Goal: Task Accomplishment & Management: Manage account settings

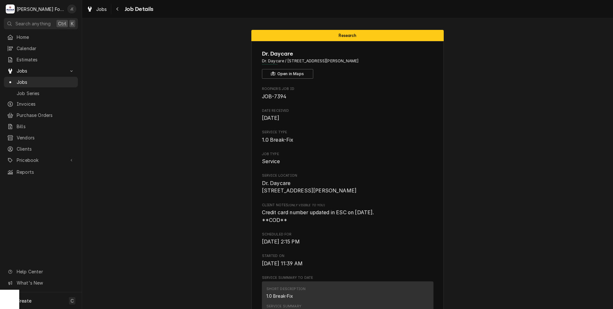
scroll to position [975, 0]
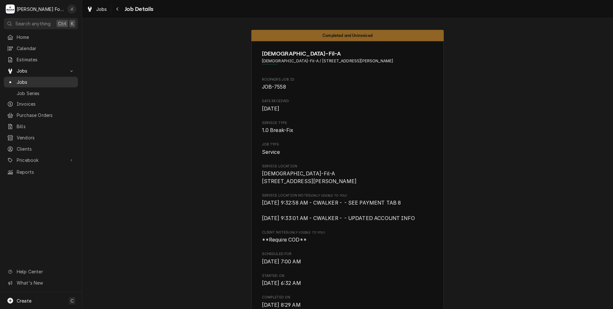
click at [38, 80] on span "Jobs" at bounding box center [46, 82] width 58 height 7
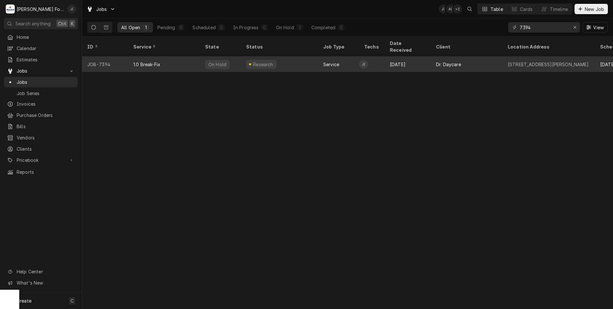
click at [438, 61] on div "Dr. Daycare" at bounding box center [448, 64] width 25 height 7
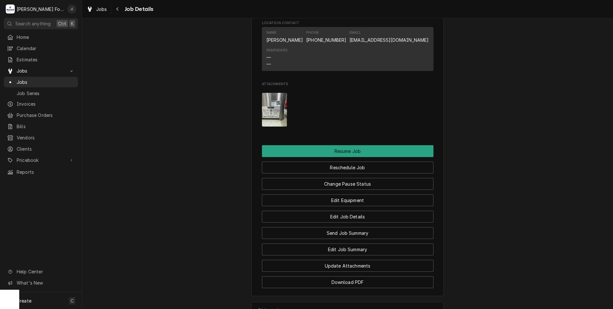
scroll to position [731, 0]
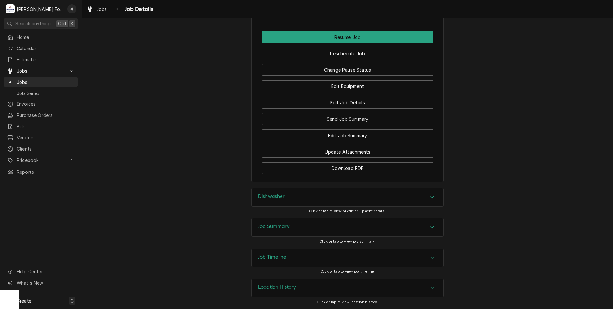
click at [291, 231] on div "Job Summary" at bounding box center [348, 227] width 192 height 18
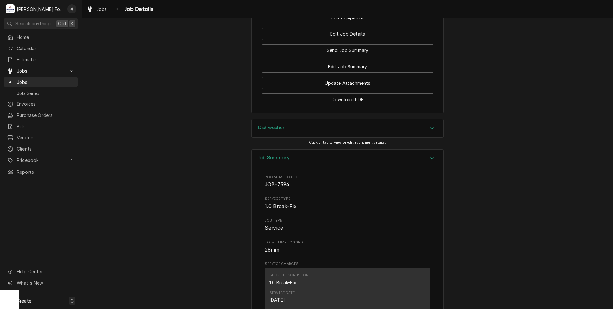
scroll to position [711, 0]
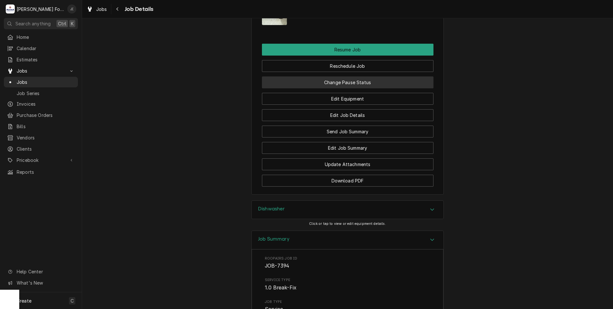
click at [353, 88] on button "Change Pause Status" at bounding box center [348, 82] width 172 height 12
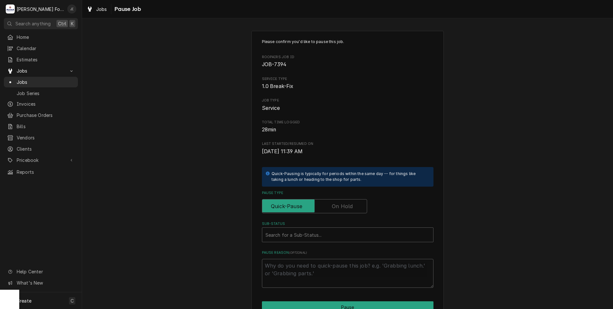
click at [342, 206] on label "Pause Type" at bounding box center [314, 206] width 105 height 14
click at [342, 206] on input "Pause Type" at bounding box center [314, 206] width 99 height 14
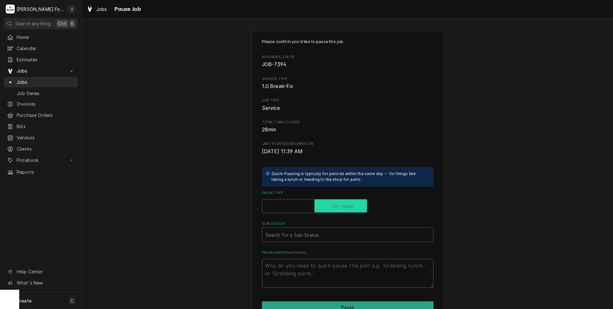
checkbox input "true"
click at [311, 233] on div "Sub-Status" at bounding box center [348, 235] width 165 height 12
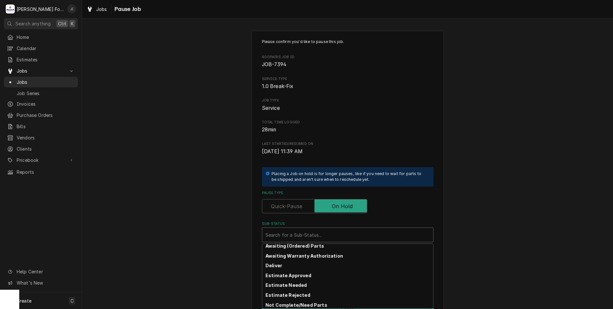
scroll to position [32, 0]
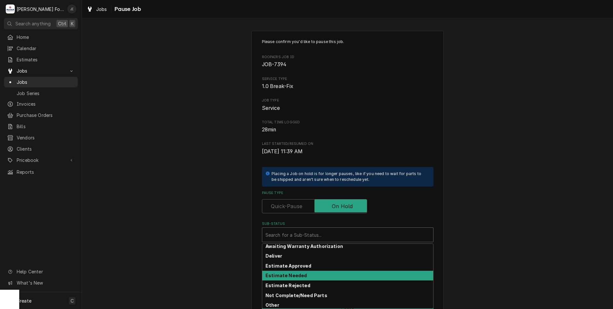
click at [299, 273] on strong "Estimate Needed" at bounding box center [286, 274] width 41 height 5
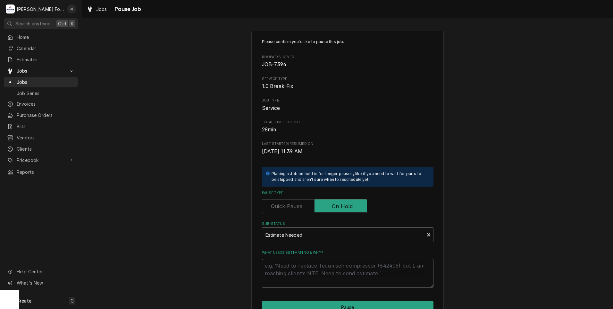
click at [298, 264] on textarea "What needs estimating & why?" at bounding box center [348, 272] width 172 height 29
type textarea "x"
type textarea "p"
type textarea "x"
type textarea "pr"
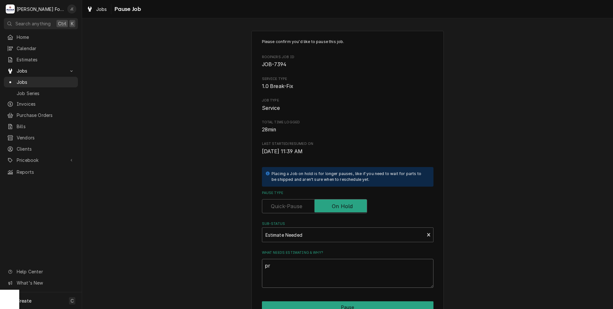
type textarea "x"
type textarea "pri"
type textarea "x"
type textarea "pric"
type textarea "x"
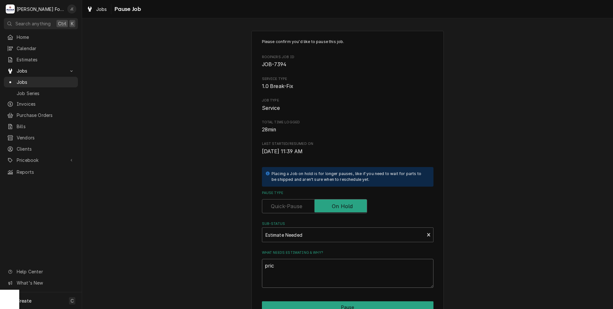
type textarea "price"
type textarea "x"
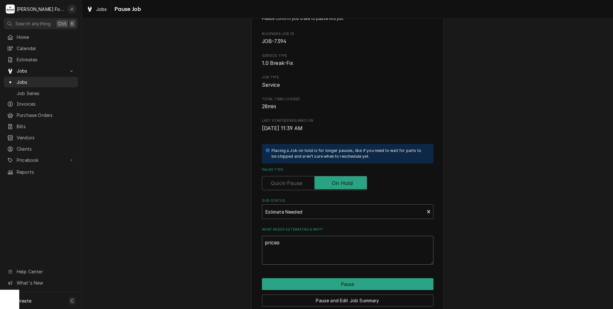
scroll to position [51, 0]
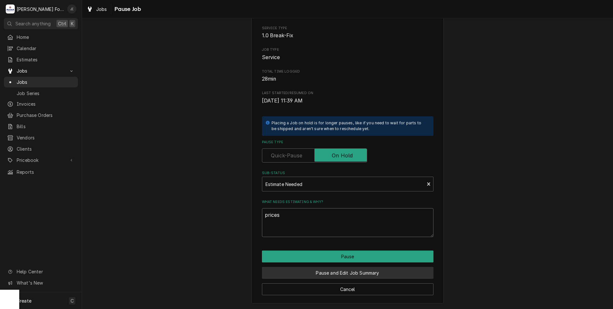
type textarea "prices"
click at [320, 269] on button "Pause and Edit Job Summary" at bounding box center [348, 273] width 172 height 12
type textarea "x"
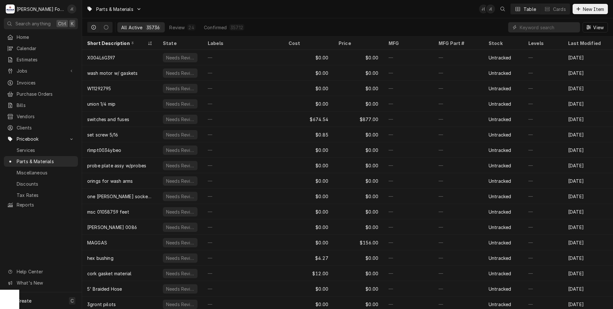
click at [536, 28] on input "Dynamic Content Wrapper" at bounding box center [548, 27] width 57 height 10
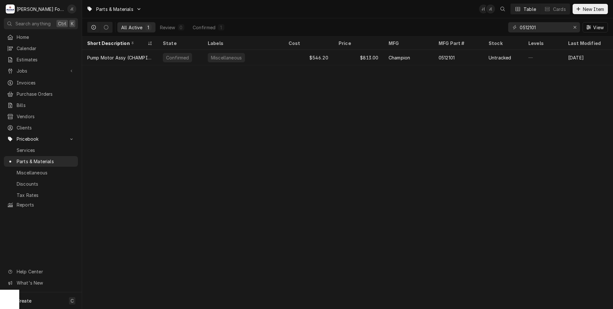
drag, startPoint x: 533, startPoint y: 28, endPoint x: 501, endPoint y: 26, distance: 31.8
click at [501, 27] on div "All Active 1 Review 0 Confirmed 1 0512101 View" at bounding box center [347, 27] width 521 height 18
type input "0512101"
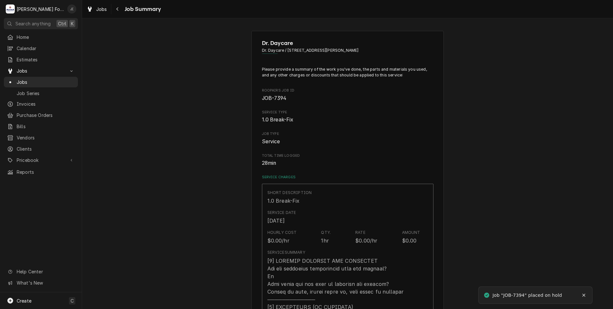
type textarea "x"
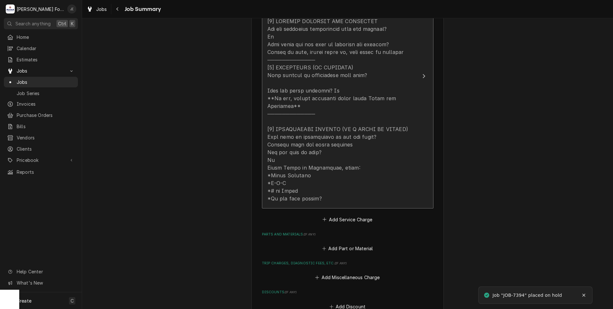
scroll to position [257, 0]
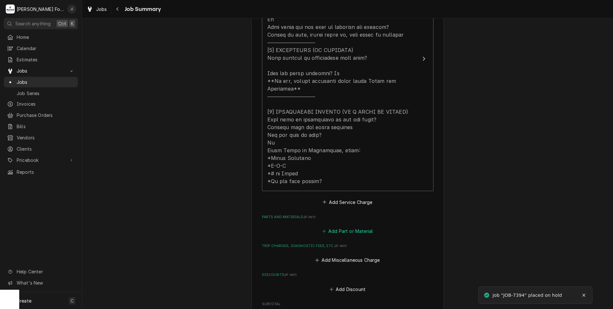
click at [345, 226] on button "Add Part or Material" at bounding box center [347, 230] width 53 height 9
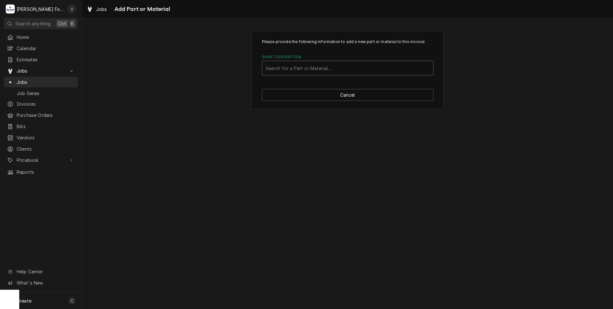
click at [289, 71] on div "Short Description" at bounding box center [348, 68] width 165 height 12
type input "0512101"
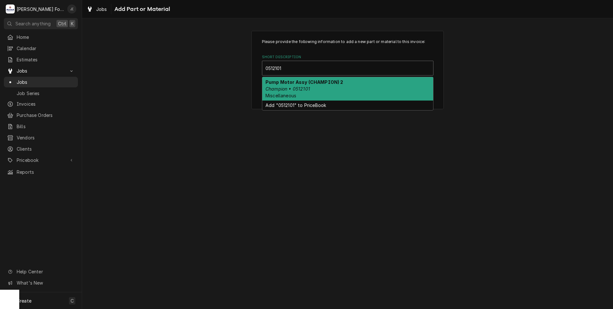
click at [293, 81] on strong "Pump Motor Assy (CHAMPION) 2" at bounding box center [305, 81] width 78 height 5
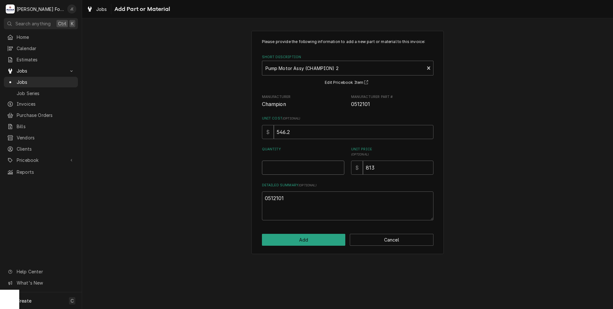
click at [302, 174] on input "Quantity" at bounding box center [303, 167] width 82 height 14
type textarea "x"
type input "1"
click at [321, 238] on button "Add" at bounding box center [304, 239] width 84 height 12
type textarea "x"
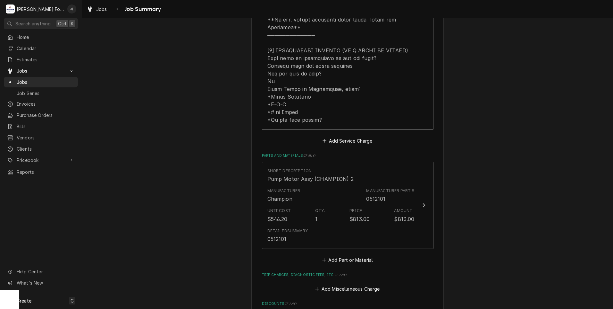
scroll to position [321, 0]
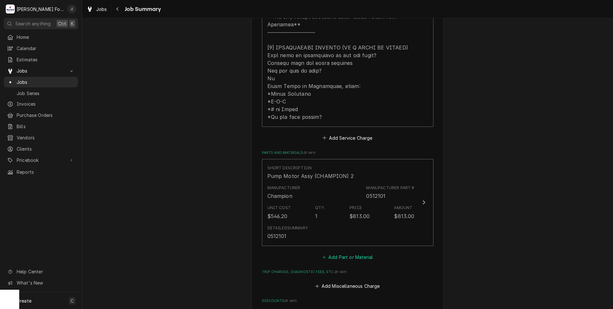
click at [348, 252] on button "Add Part or Material" at bounding box center [347, 256] width 53 height 9
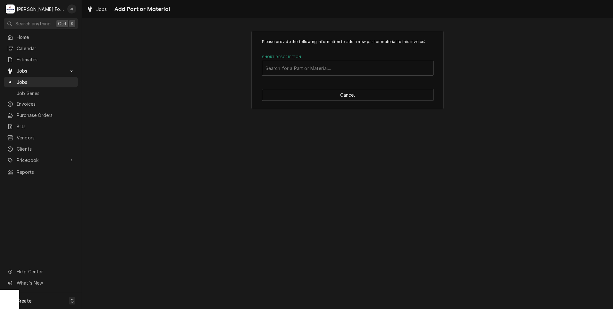
click at [296, 71] on div "Short Description" at bounding box center [348, 68] width 165 height 12
type input "ssdt"
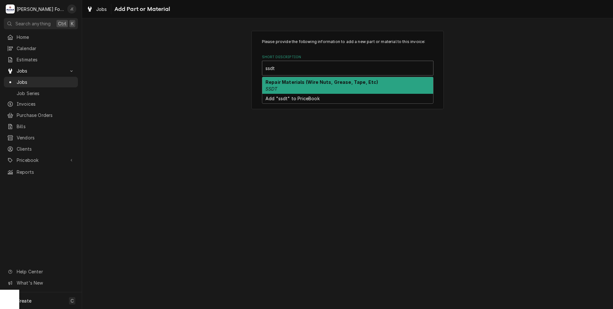
click at [290, 87] on div "Repair Materials (Wire Nuts, Grease, Tape, Etc) SSDT" at bounding box center [347, 85] width 171 height 17
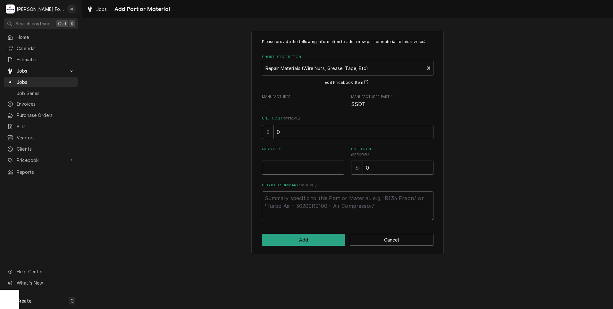
click at [286, 169] on input "Quantity" at bounding box center [303, 167] width 82 height 14
type textarea "x"
type input "1"
type textarea "x"
type input "1"
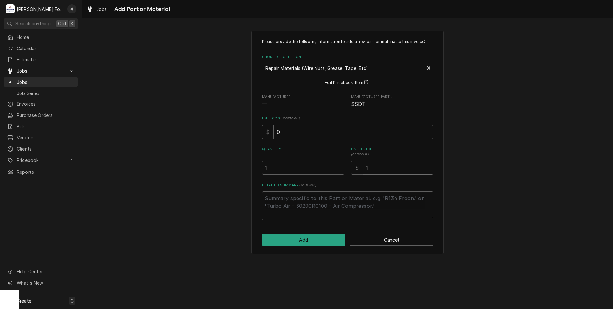
type textarea "x"
type input "18"
click at [325, 240] on button "Add" at bounding box center [304, 239] width 84 height 12
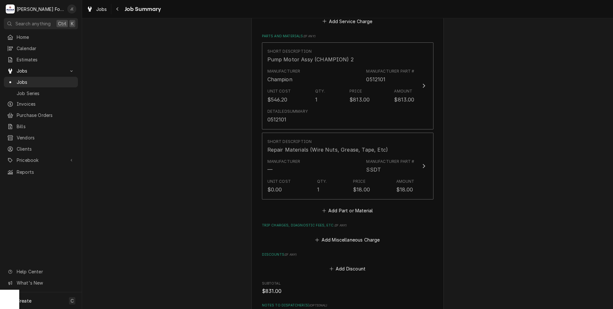
scroll to position [577, 0]
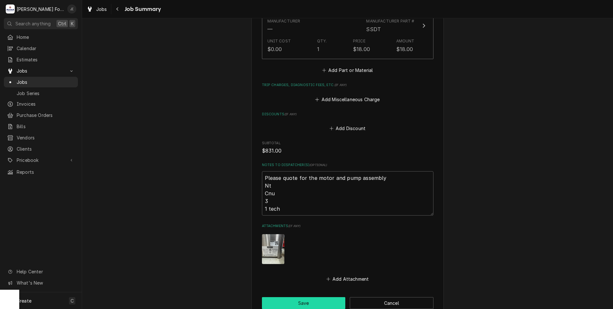
click at [311, 297] on button "Save" at bounding box center [304, 303] width 84 height 12
type textarea "x"
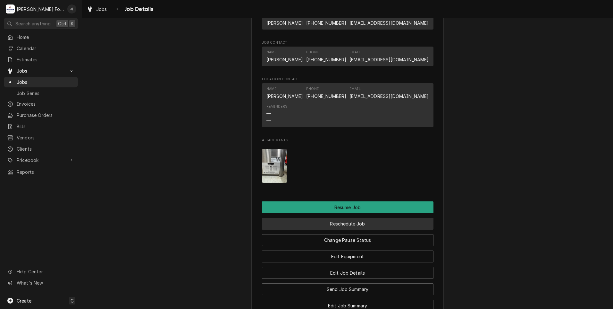
scroll to position [641, 0]
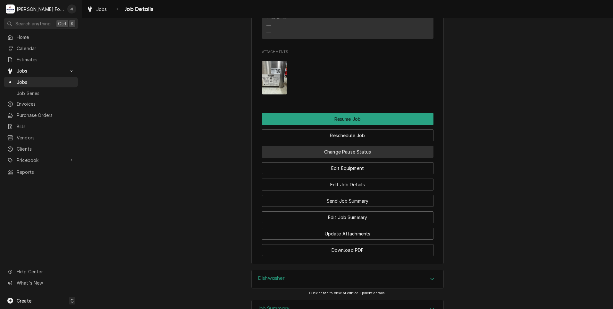
click at [333, 157] on button "Change Pause Status" at bounding box center [348, 152] width 172 height 12
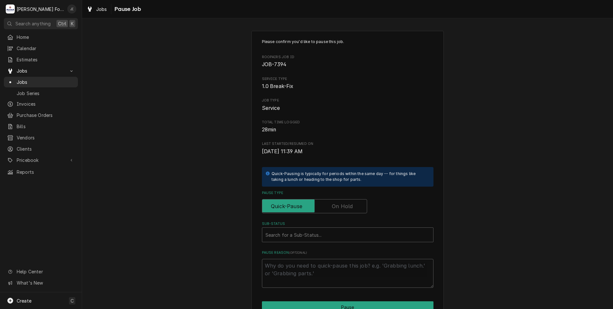
click at [338, 204] on label "Pause Type" at bounding box center [314, 206] width 105 height 14
click at [338, 204] on input "Pause Type" at bounding box center [314, 206] width 99 height 14
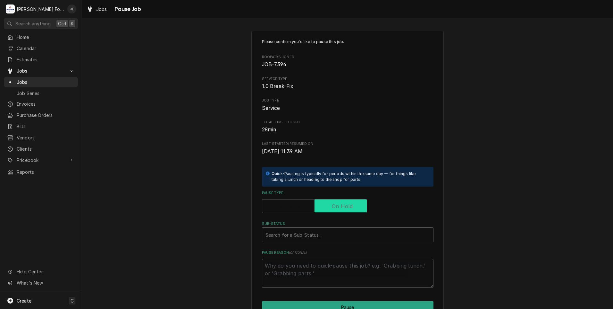
checkbox input "true"
click at [332, 235] on div "Sub-Status" at bounding box center [348, 235] width 165 height 12
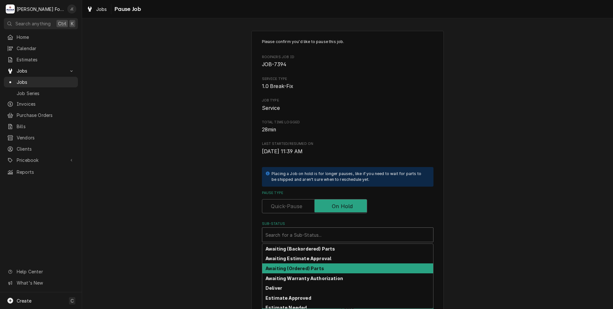
scroll to position [32, 0]
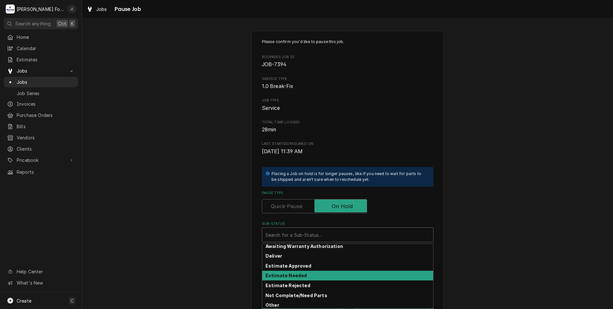
click at [295, 274] on strong "Estimate Needed" at bounding box center [286, 274] width 41 height 5
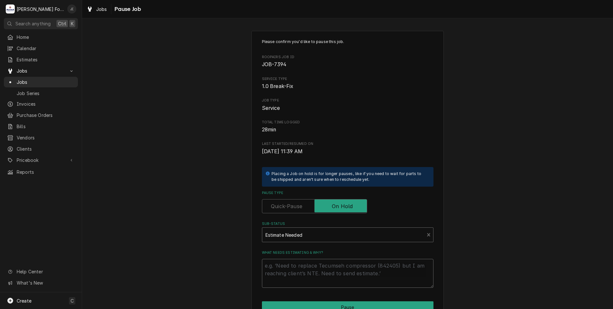
click at [293, 281] on textarea "What needs estimating & why?" at bounding box center [348, 272] width 172 height 29
type textarea "x"
type textarea "p"
type textarea "x"
type textarea "pr"
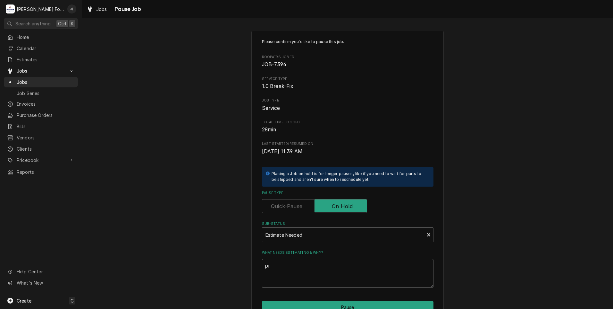
type textarea "x"
type textarea "pri"
type textarea "x"
type textarea "pric"
type textarea "x"
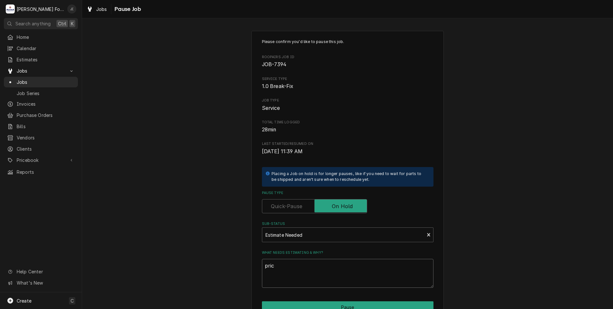
type textarea "price"
type textarea "x"
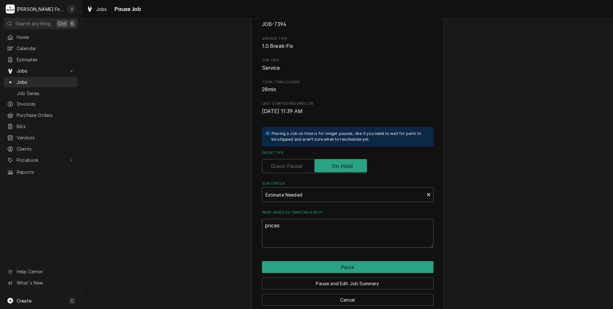
scroll to position [51, 0]
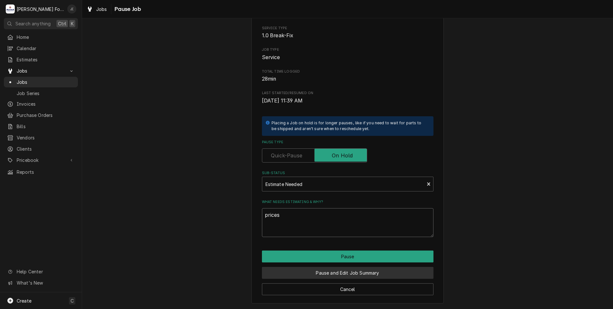
type textarea "prices"
click at [357, 272] on button "Pause and Edit Job Summary" at bounding box center [348, 273] width 172 height 12
type textarea "x"
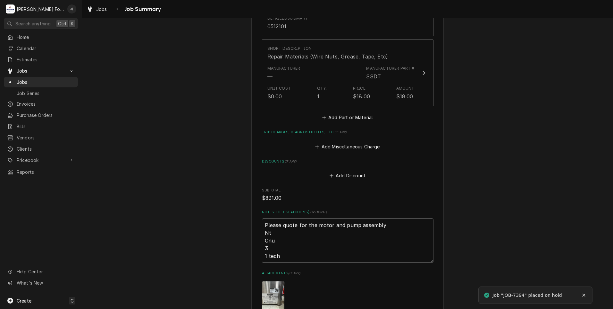
scroll to position [609, 0]
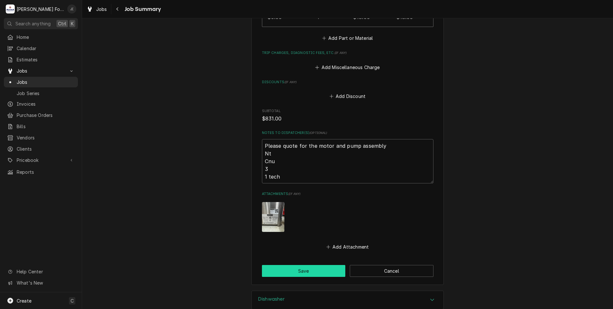
click at [272, 265] on button "Save" at bounding box center [304, 271] width 84 height 12
type textarea "x"
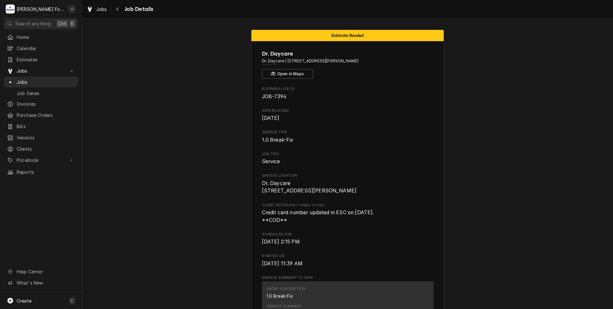
click at [44, 82] on span "Jobs" at bounding box center [46, 82] width 58 height 7
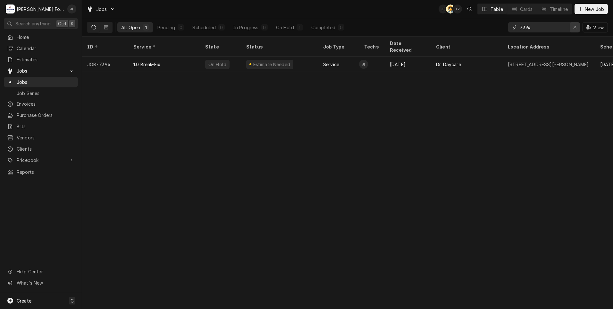
click at [575, 27] on icon "Erase input" at bounding box center [575, 27] width 4 height 4
click at [560, 27] on input "Dynamic Content Wrapper" at bounding box center [550, 27] width 60 height 10
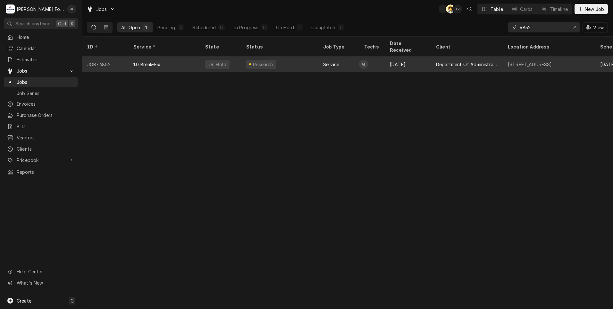
type input "6852"
click at [177, 62] on div "1.0 Break-Fix" at bounding box center [164, 63] width 72 height 15
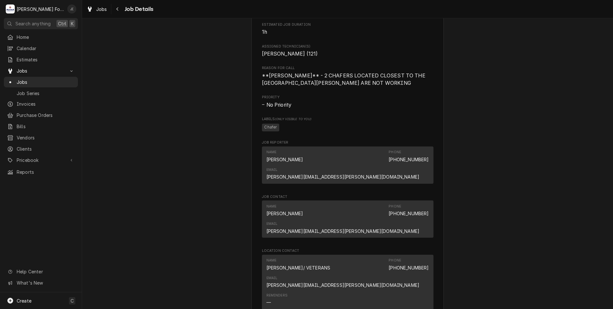
scroll to position [609, 0]
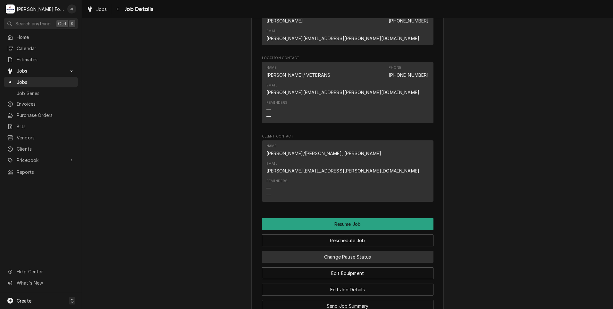
click at [354, 250] on button "Change Pause Status" at bounding box center [348, 256] width 172 height 12
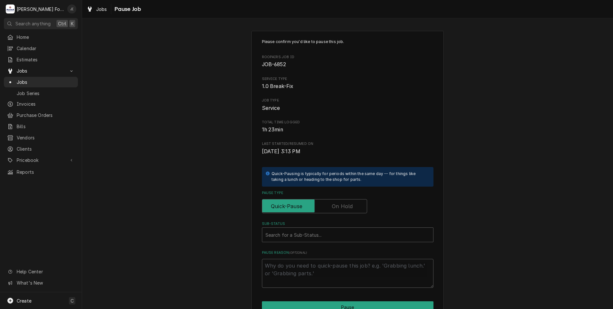
click at [335, 203] on label "Pause Type" at bounding box center [314, 206] width 105 height 14
click at [335, 203] on input "Pause Type" at bounding box center [314, 206] width 99 height 14
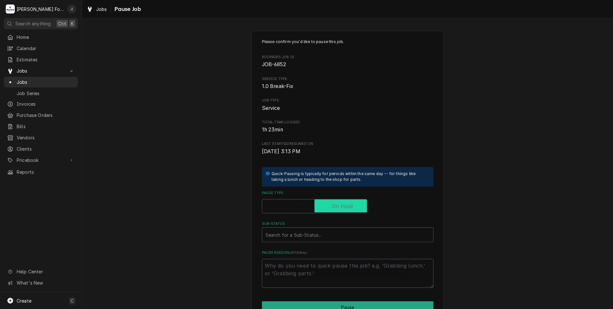
checkbox input "true"
click at [320, 233] on div "Sub-Status" at bounding box center [348, 235] width 165 height 12
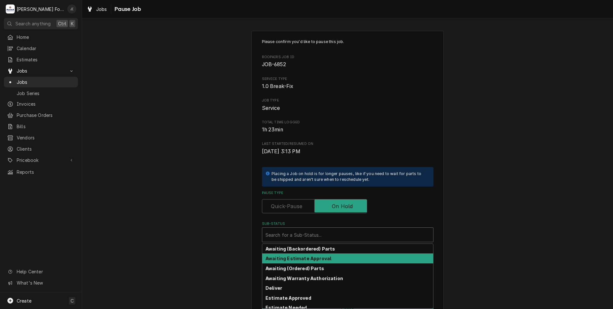
scroll to position [32, 0]
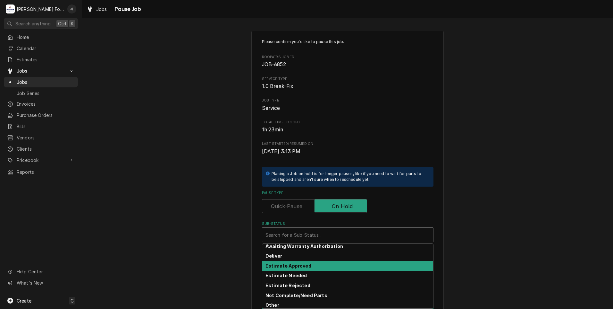
click at [293, 264] on strong "Estimate Approved" at bounding box center [289, 265] width 46 height 5
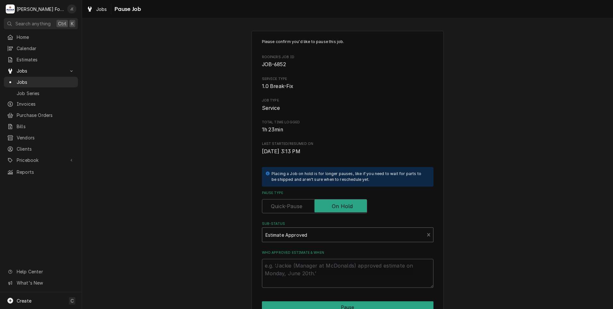
click at [292, 233] on div "Sub-Status" at bounding box center [344, 235] width 156 height 12
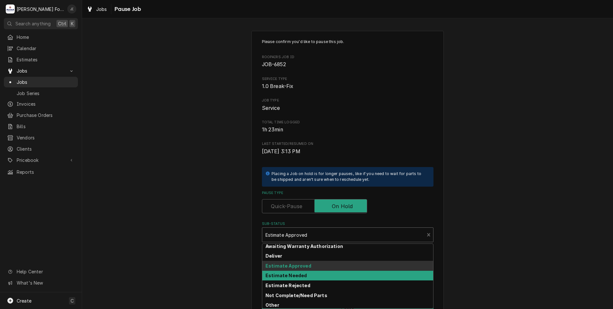
click at [293, 273] on strong "Estimate Needed" at bounding box center [286, 274] width 41 height 5
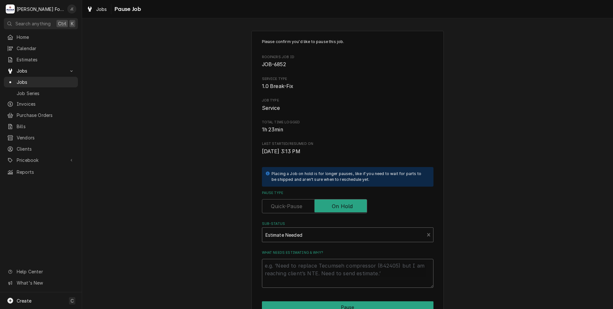
click at [292, 267] on textarea "What needs estimating & why?" at bounding box center [348, 272] width 172 height 29
type textarea "x"
type textarea "p"
type textarea "x"
type textarea "pr"
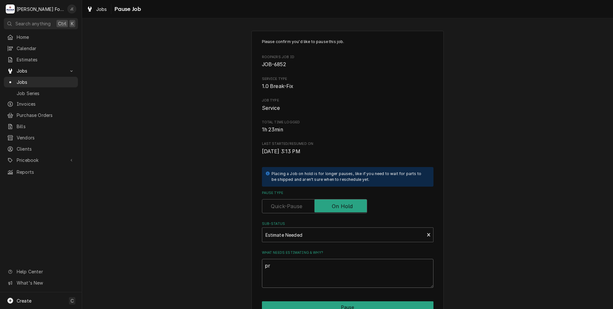
type textarea "x"
type textarea "pri"
type textarea "x"
type textarea "pric"
type textarea "x"
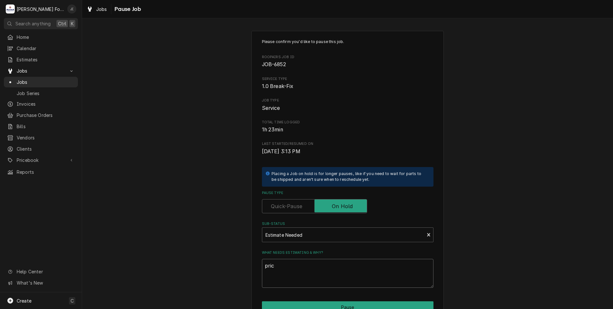
type textarea "price"
type textarea "x"
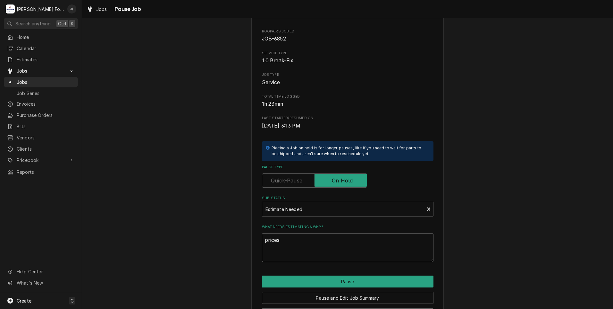
scroll to position [51, 0]
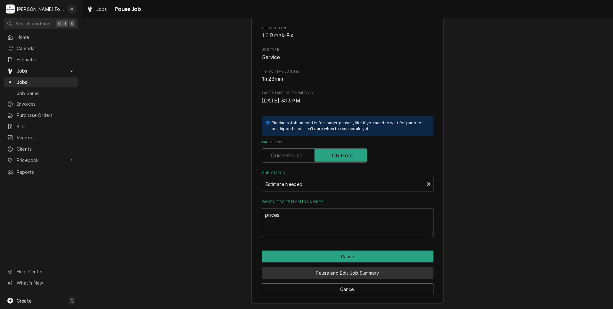
type textarea "prices"
click at [317, 269] on button "Pause and Edit Job Summary" at bounding box center [348, 273] width 172 height 12
type textarea "x"
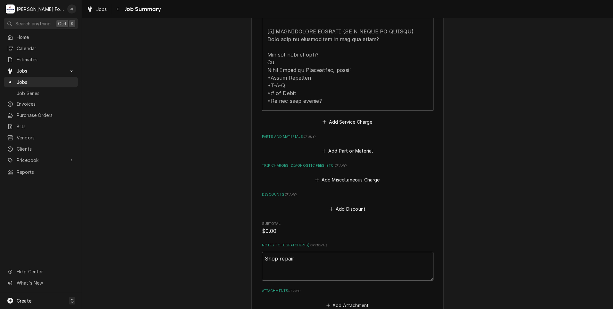
scroll to position [353, 0]
click at [297, 254] on textarea "Shop repair" at bounding box center [348, 265] width 172 height 29
type textarea "x"
type textarea "Shop repair-"
type textarea "x"
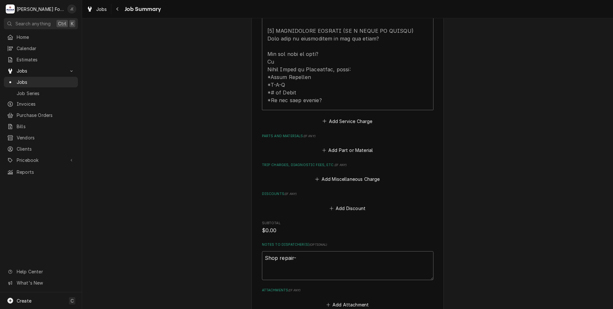
type textarea "Shop repair-"
type textarea "x"
type textarea "Shop repair- p"
type textarea "x"
type textarea "Shop repair- [GEOGRAPHIC_DATA]"
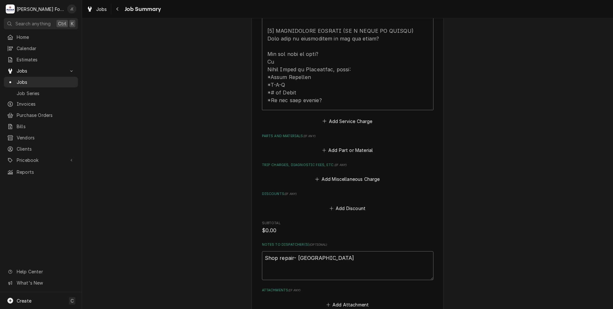
type textarea "x"
type textarea "Shop repair- pat"
type textarea "x"
type textarea "Shop repair- [GEOGRAPHIC_DATA]"
type textarea "x"
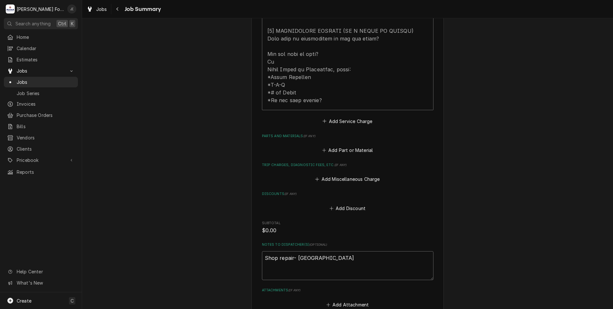
type textarea "Shop repair- par"
type textarea "x"
type textarea "Shop repair- part"
type textarea "x"
type textarea "Shop repair- parts"
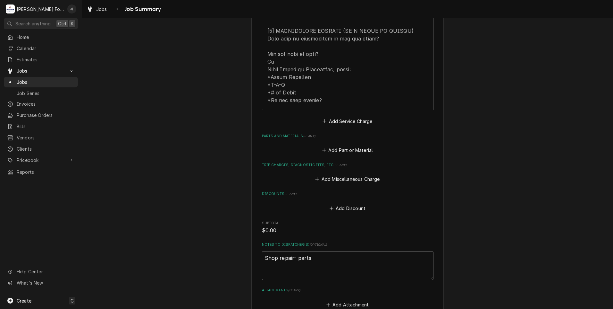
type textarea "x"
type textarea "Shop repair- parts"
type textarea "x"
type textarea "Shop repair- parts t"
type textarea "x"
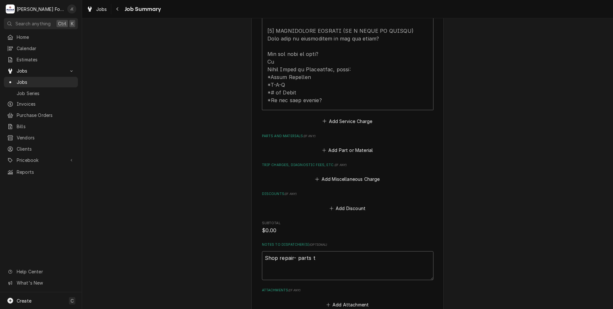
type textarea "Shop repair- parts to"
type textarea "x"
type textarea "Shop repair- parts to"
type textarea "x"
type textarea "Shop repair- parts to r"
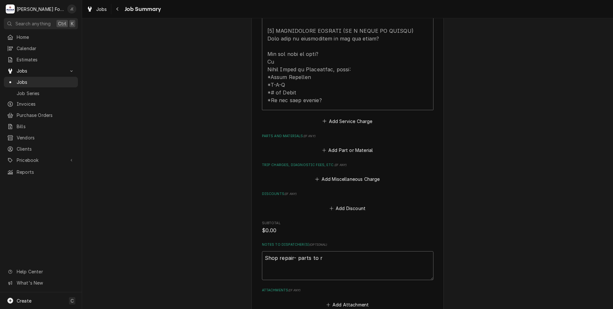
type textarea "x"
type textarea "Shop repair- parts to re"
type textarea "x"
type textarea "Shop repair- parts to rep"
type textarea "x"
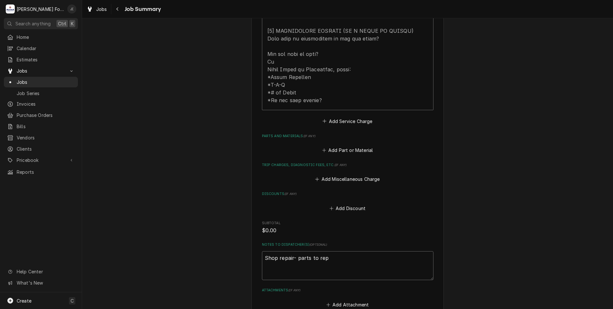
type textarea "Shop repair- parts to repl"
type textarea "x"
type textarea "Shop repair- parts to repla"
type textarea "x"
type textarea "Shop repair- parts to replac"
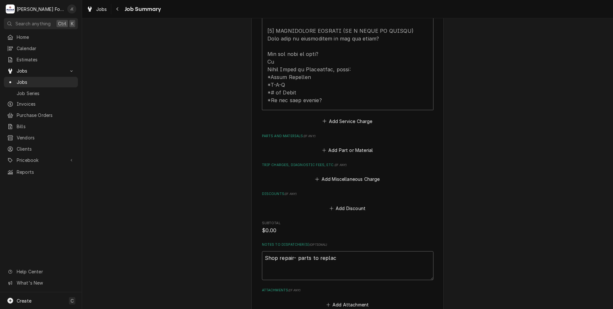
type textarea "x"
type textarea "Shop repair- parts to replace"
type textarea "x"
type textarea "Shop repair- parts to replacen"
type textarea "x"
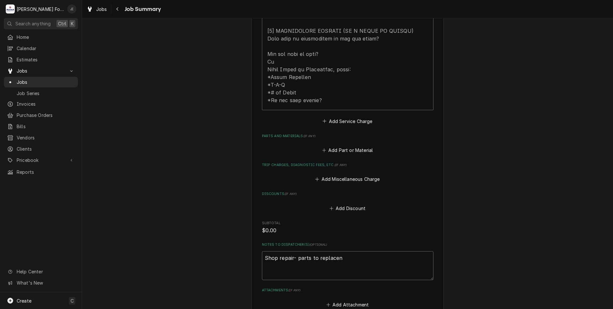
type textarea "Shop repair- parts to replacent"
type textarea "x"
type textarea "Shop repair- parts to replacent"
type textarea "x"
type textarea "Shop repair- parts to replacent u"
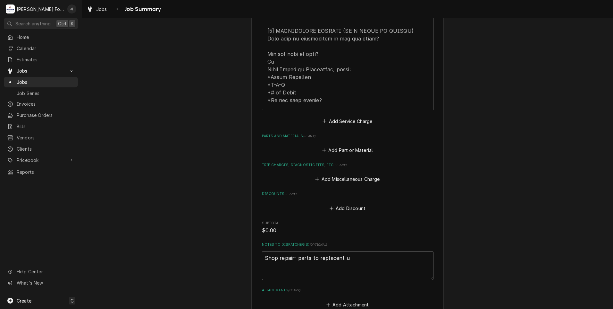
type textarea "x"
type textarea "Shop repair- parts to replacent un"
type textarea "x"
type textarea "Shop repair- parts to replacent uni"
type textarea "x"
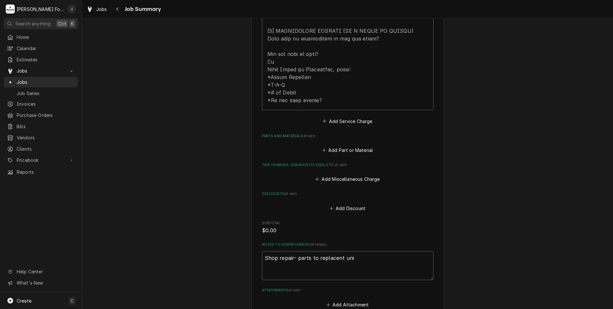
type textarea "Shop repair- parts to replacent unit"
type textarea "x"
type textarea "Shop repair- parts to replacent unit"
type textarea "x"
type textarea "Shop repair- parts to replacent unit i"
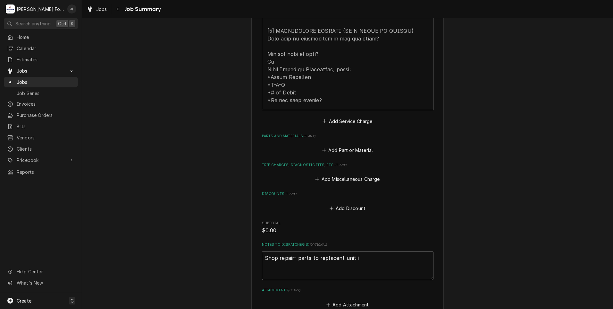
type textarea "x"
type textarea "Shop repair- parts to replacent unit in"
type textarea "x"
type textarea "Shop repair- parts to replacent unit in"
type textarea "x"
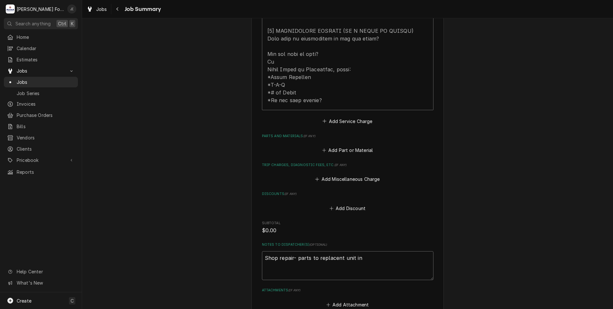
type textarea "Shop repair- parts to replacent unit in n"
type textarea "x"
type textarea "Shop repair- parts to replacent unit in nl"
type textarea "x"
type textarea "Shop repair- parts to replacent unit in nla"
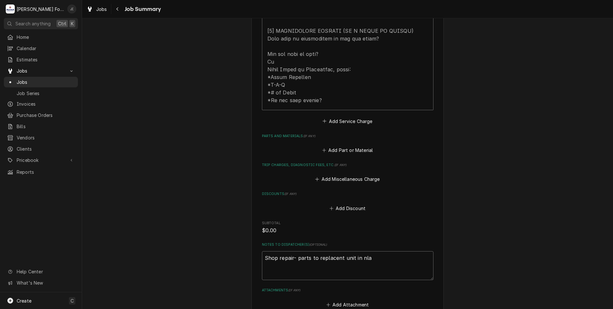
type textarea "x"
type textarea "Shop repair- parts to replacent unit in nla/"
type textarea "x"
type textarea "Shop repair- parts to replacent unit in nla/o"
type textarea "x"
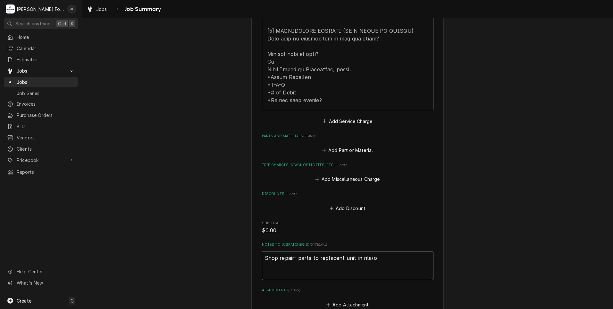
type textarea "Shop repair- parts to replacent unit in nla/ob"
type textarea "x"
type textarea "Shop repair- parts to replacent unit in nla/obs"
type textarea "x"
type textarea "Shop repair- parts to replacent unit in nla/obso"
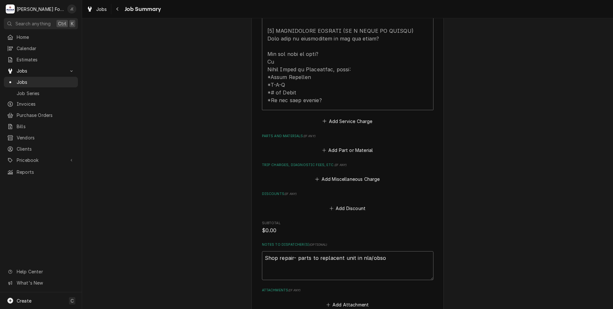
type textarea "x"
type textarea "Shop repair- parts to replacent unit in nla/obsol"
type textarea "x"
type textarea "Shop repair- parts to replacent unit in nla/obsole"
type textarea "x"
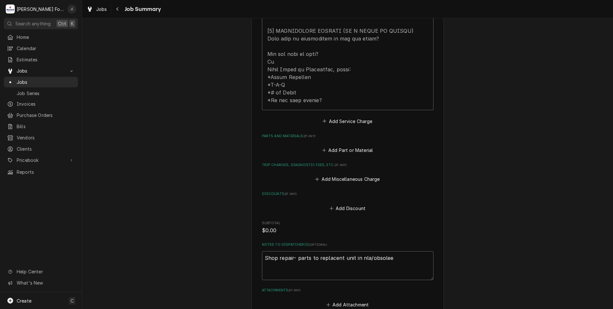
type textarea "Shop repair- parts to replacent unit in nla/obsolee"
click at [359, 226] on span "$0.00" at bounding box center [348, 230] width 172 height 8
drag, startPoint x: 377, startPoint y: 250, endPoint x: 362, endPoint y: 254, distance: 15.7
drag, startPoint x: 362, startPoint y: 254, endPoint x: 390, endPoint y: 236, distance: 33.4
click at [390, 234] on div "Please provide a summary of the work you've done, the parts and materials you u…" at bounding box center [348, 11] width 172 height 595
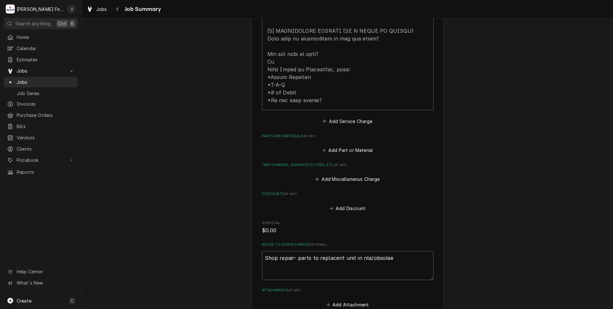
type textarea "x"
type textarea "Shop repair- parts to replacent unit in nla/obsole"
type textarea "x"
type textarea "Shop repair- parts to replacent unit in nla/obsol"
type textarea "x"
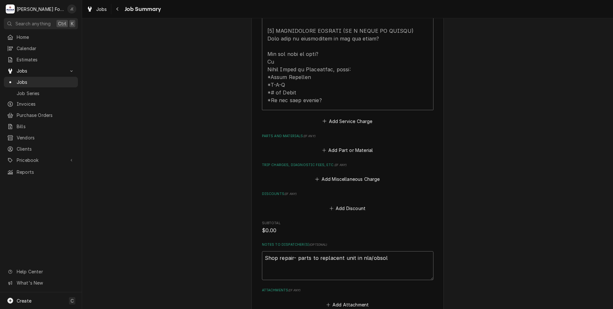
type textarea "Shop repair- parts to replacent unit in nla/obso"
type textarea "x"
type textarea "Shop repair- parts to replacent unit in nla/obsol"
type textarea "x"
type textarea "Shop repair- parts to replacent unit in nla/obsole"
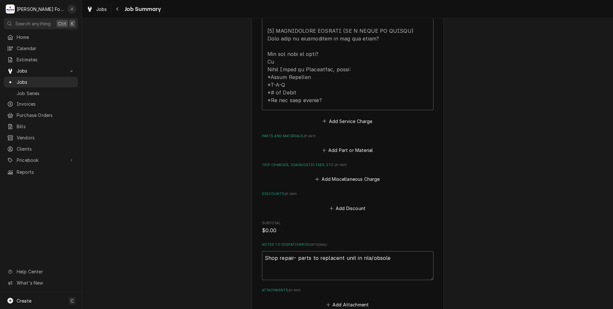
type textarea "x"
type textarea "Shop repair- parts to replacent unit in nla/obsolet"
type textarea "x"
type textarea "Shop repair- parts to replacent unit in nla/obsolete"
type textarea "x"
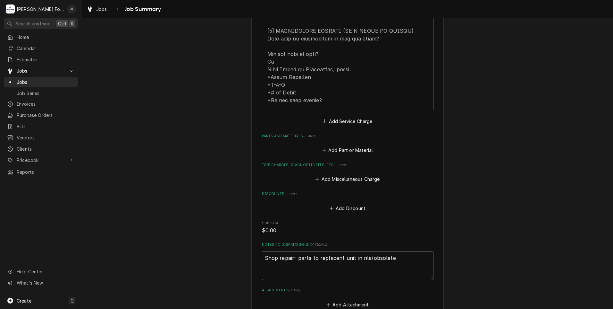
type textarea "Shop repair- parts to replacent unit in nl/obsolete"
type textarea "x"
type textarea "Shop repair- parts to replacent unit in n/obsolete"
type textarea "x"
type textarea "Shop repair- parts to replacent unit in /obsolete"
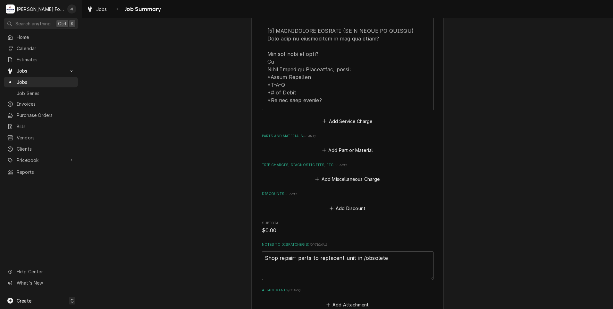
type textarea "x"
type textarea "Shop repair- parts to replacent unit in N/obsolete"
type textarea "x"
type textarea "Shop repair- parts to replacent unit in NL/obsolete"
type textarea "x"
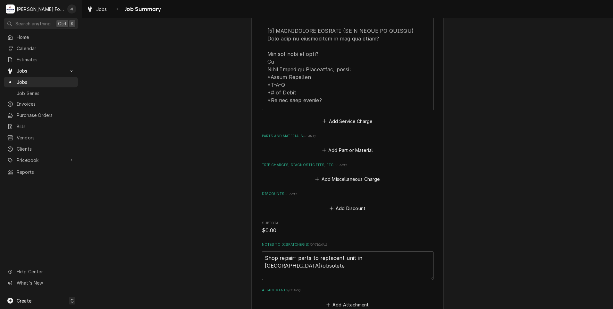
type textarea "Shop repair- parts to replacent unit in NLA/obsolete"
paste textarea "660801"
type textarea "x"
type textarea "Shop repair- parts to repl660801acent unit in NLA/obsolete"
click at [319, 251] on textarea "Shop repair- parts to repl660801acent unit in NLA/obsolete" at bounding box center [348, 265] width 172 height 29
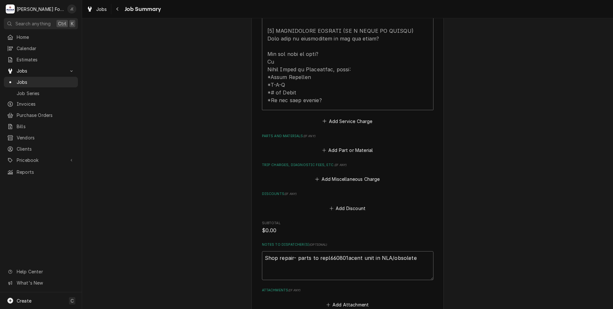
type textarea "x"
type textarea "Shop repair- parts to repla660801acent unit in NLA/obsolete"
type textarea "x"
type textarea "Shop repair- parts to replac660801acent unit in NLA/obsolete"
type textarea "x"
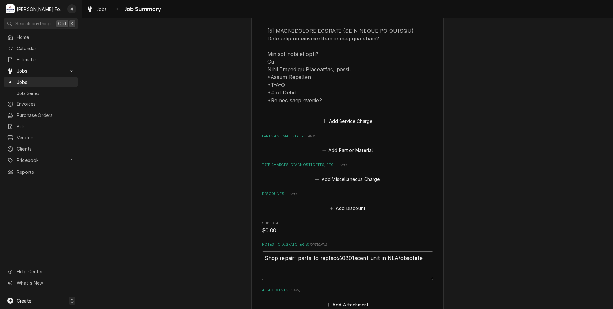
type textarea "Shop repair- parts to replace660801acent unit in NLA/obsolete"
type textarea "x"
type textarea "Shop repair- parts to replace 660801acent unit in NLA/obsolete"
click at [360, 251] on textarea "Shop repair- parts to replace 660801acent unit in NLA/obsolete" at bounding box center [348, 265] width 172 height 29
type textarea "x"
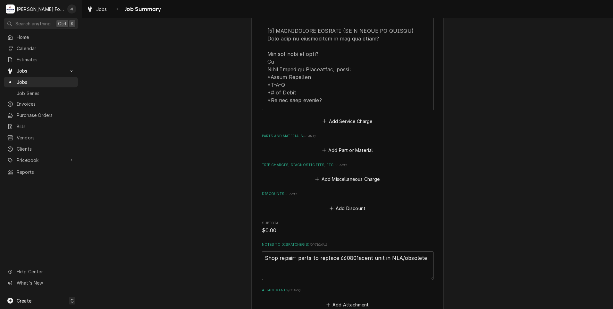
type textarea "Shop repair- parts to replace 660801acen unit in NLA/obsolete"
type textarea "x"
type textarea "Shop repair- parts to replace 660801ace unit in NLA/obsolete"
type textarea "x"
type textarea "Shop repair- parts to replace 660801ac unit in NLA/obsolete"
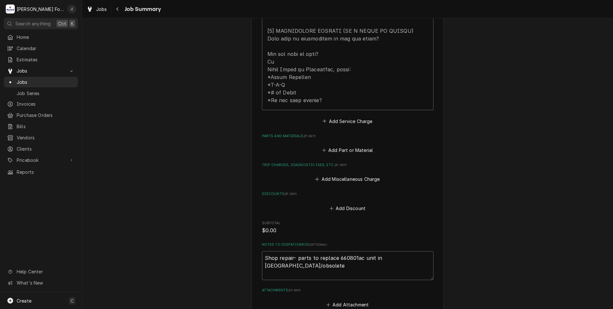
type textarea "x"
type textarea "Shop repair- parts to replace 660801a unit in NLA/obsolete"
type textarea "x"
type textarea "Shop repair- parts to replace 660801 unit in NLA/obsolete"
type textarea "x"
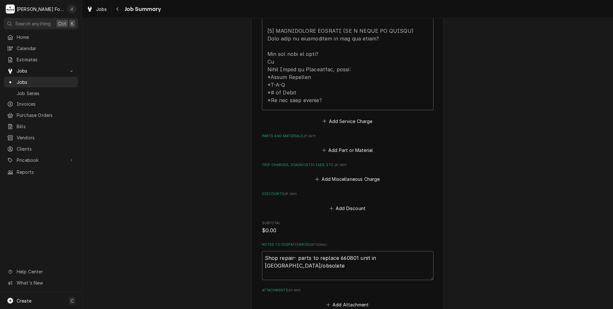
type textarea "Shop repair- parts to replace 66080 unit in NLA/obsolete"
type textarea "x"
type textarea "Shop repair- parts to replace 660801 unit in NLA/obsolete"
type textarea "x"
type textarea "Shop repair- parts to replace 660801. unit in NLA/obsolete"
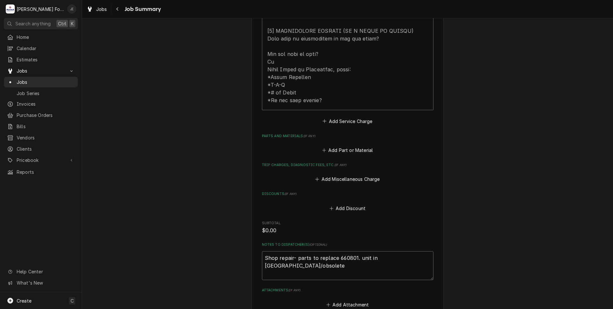
drag, startPoint x: 402, startPoint y: 250, endPoint x: -31, endPoint y: 222, distance: 433.9
click at [0, 222] on html "M Marshall Food Equipment Service J( Search anything Ctrl K Home Calendar Estim…" at bounding box center [306, 154] width 613 height 309
type textarea "x"
type textarea "p"
type textarea "x"
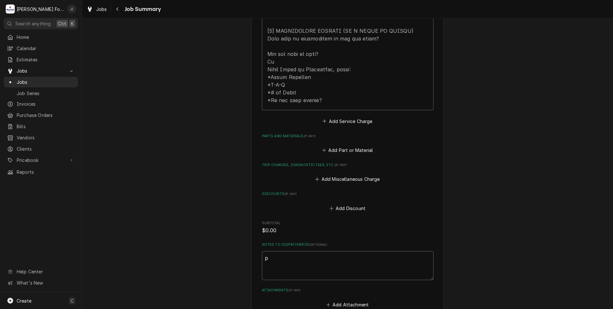
type textarea "pa"
type textarea "x"
type textarea "par"
type textarea "x"
type textarea "part"
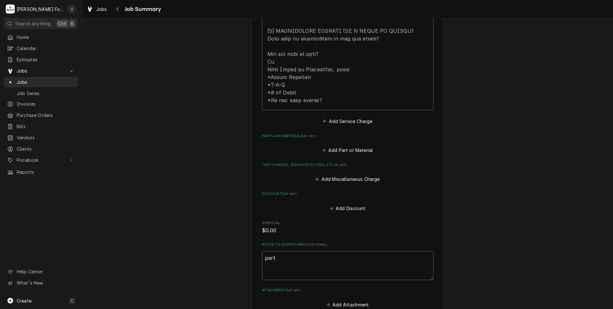
type textarea "x"
type textarea "part"
type textarea "x"
type textarea "part t"
type textarea "x"
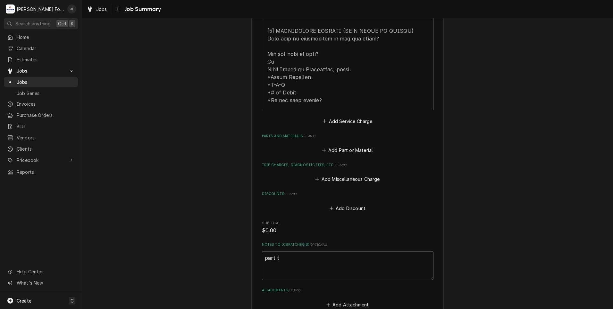
type textarea "part to"
type textarea "x"
type textarea "part to"
type textarea "x"
type textarea "part to t"
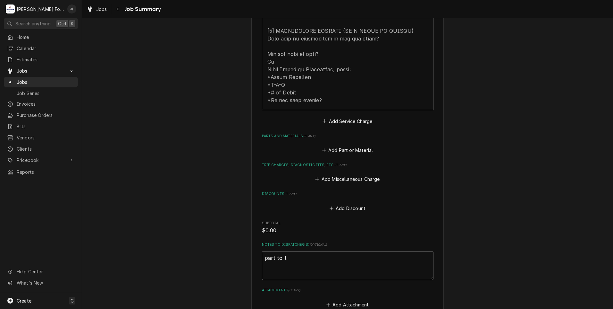
type textarea "x"
type textarea "part to tr"
type textarea "x"
type textarea "part to tre"
type textarea "x"
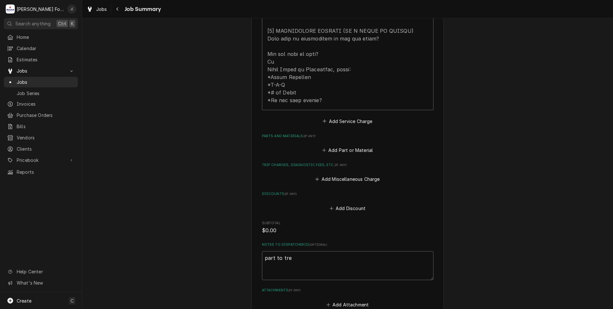
type textarea "part to trep"
type textarea "x"
type textarea "part to trepl"
type textarea "x"
type textarea "part to trepla"
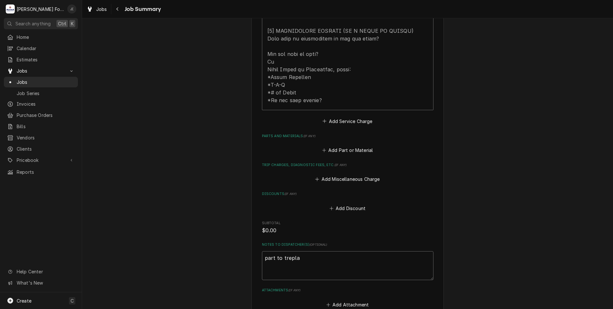
type textarea "x"
type textarea "part to treplac"
type textarea "x"
type textarea "part to treplacw"
type textarea "x"
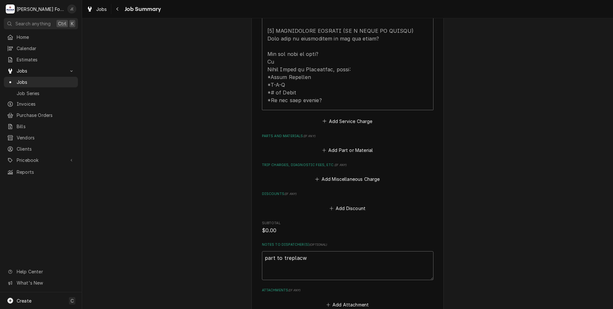
type textarea "part to treplacw"
type textarea "x"
type textarea "part to treplacw t"
type textarea "x"
type textarea "part to treplacw th"
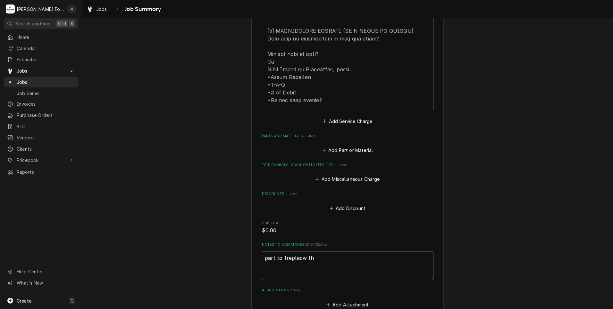
type textarea "x"
type textarea "part to treplacw thi"
type textarea "x"
type textarea "part to treplacw thid"
type textarea "x"
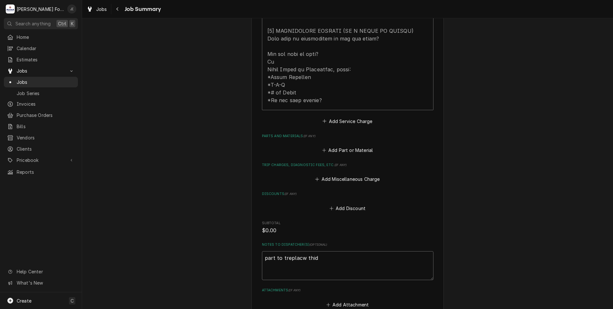
type textarea "part to treplacw thid"
type textarea "x"
type textarea "part to treplacw thid"
type textarea "x"
type textarea "part to treplacw thi"
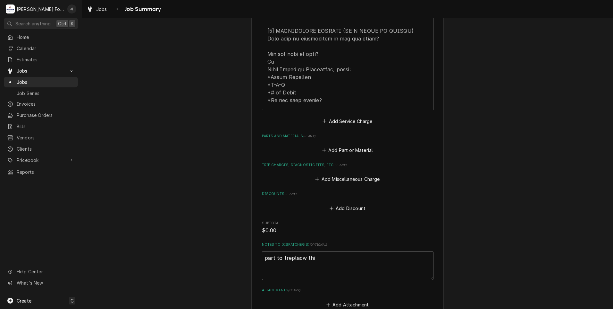
type textarea "x"
type textarea "part to treplacw th"
type textarea "x"
type textarea "part to treplacw t"
type textarea "x"
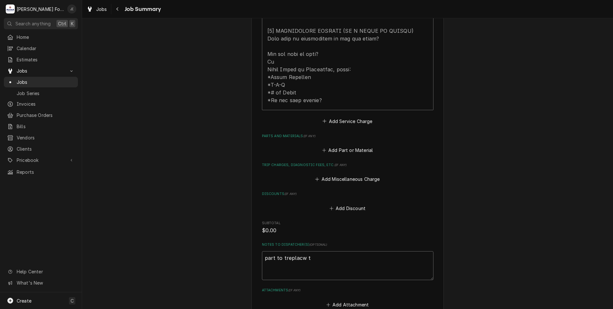
type textarea "part to treplacw"
type textarea "x"
type textarea "part to treplacw"
type textarea "x"
type textarea "part to treplac"
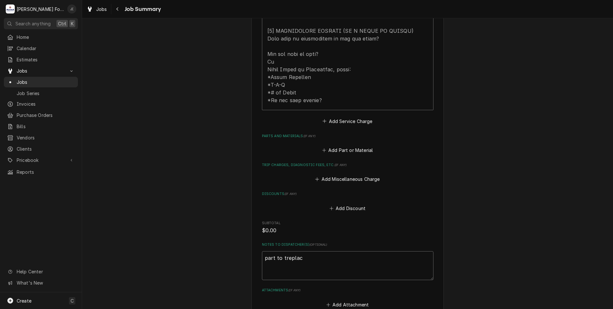
type textarea "x"
type textarea "part to trepla"
type textarea "x"
type textarea "part to trepl"
type textarea "x"
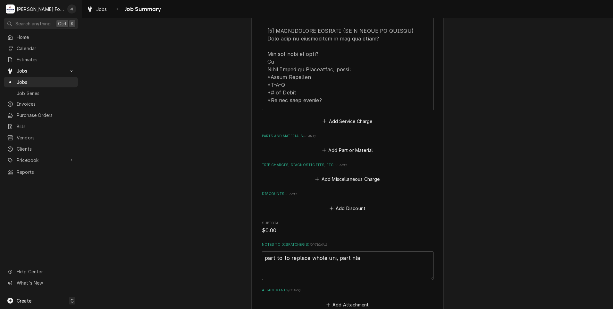
drag, startPoint x: 279, startPoint y: 248, endPoint x: 283, endPoint y: 252, distance: 5.5
click at [271, 251] on textarea "part to to replace whole uni, part nla" at bounding box center [348, 265] width 172 height 29
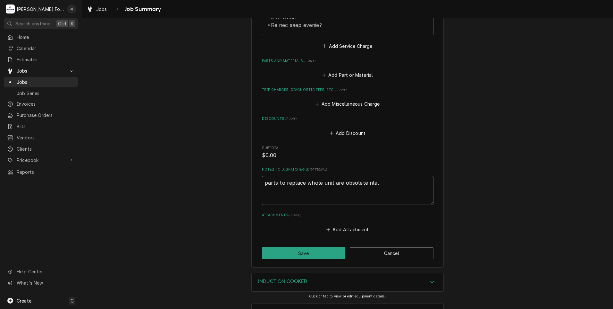
scroll to position [445, 0]
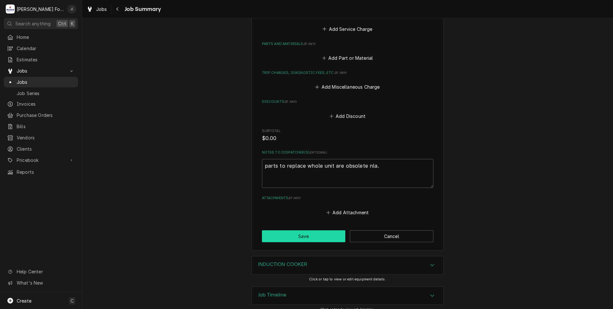
click at [318, 230] on button "Save" at bounding box center [304, 236] width 84 height 12
